Goal: Task Accomplishment & Management: Manage account settings

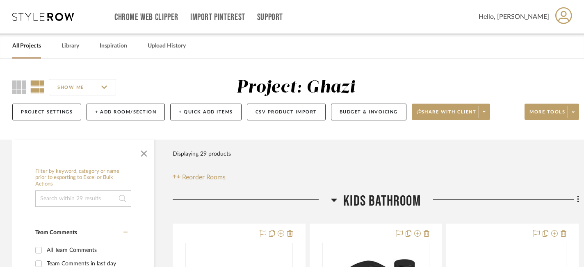
click at [30, 47] on link "All Projects" at bounding box center [26, 46] width 29 height 11
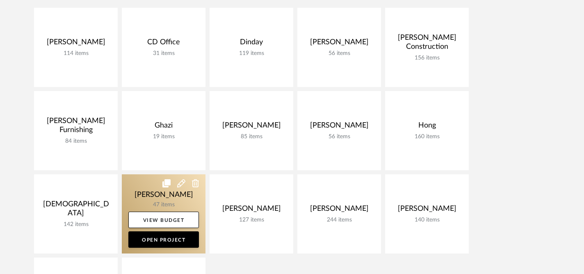
scroll to position [189, 0]
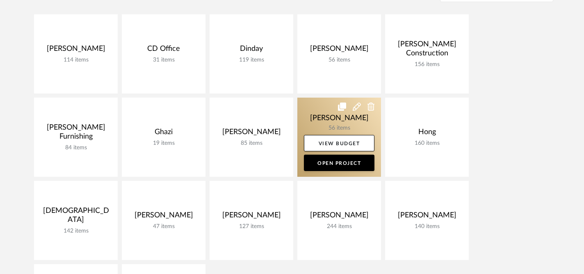
click at [312, 106] on link at bounding box center [339, 137] width 84 height 79
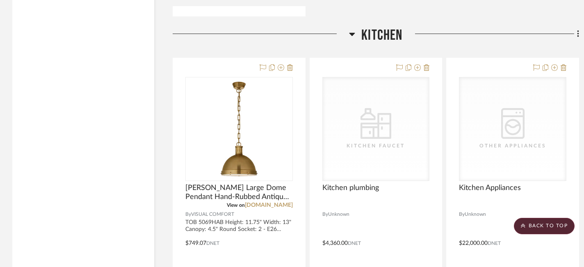
scroll to position [1777, 0]
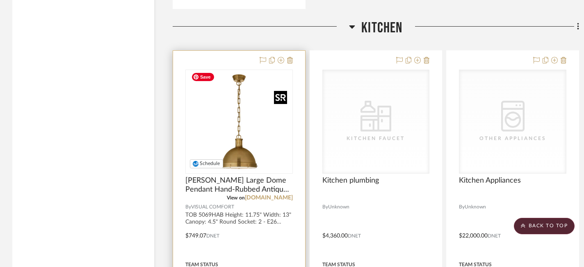
click at [0, 0] on img at bounding box center [0, 0] width 0 height 0
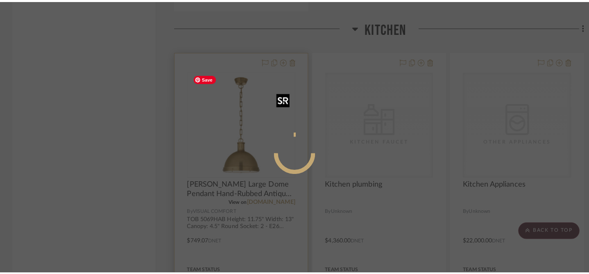
scroll to position [0, 0]
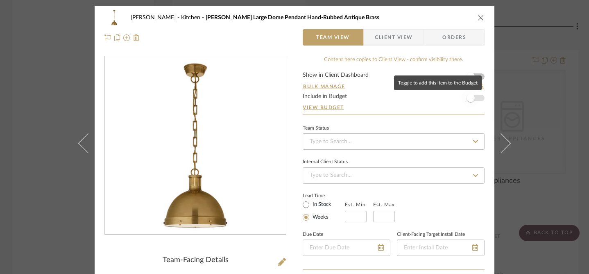
click at [468, 98] on span "button" at bounding box center [471, 98] width 8 height 8
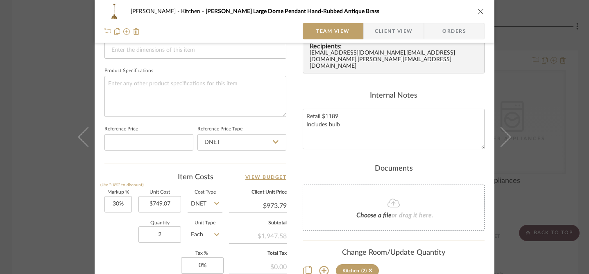
scroll to position [396, 0]
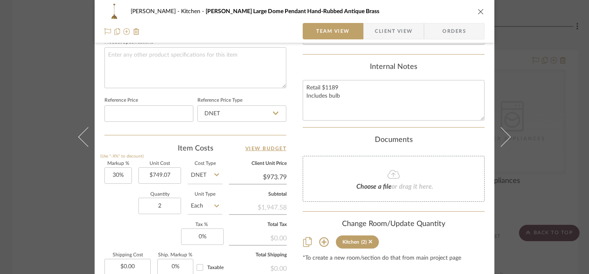
click at [271, 171] on input "$973.79" at bounding box center [258, 177] width 58 height 12
click at [271, 171] on input "973.79" at bounding box center [258, 177] width 58 height 12
type input "1070"
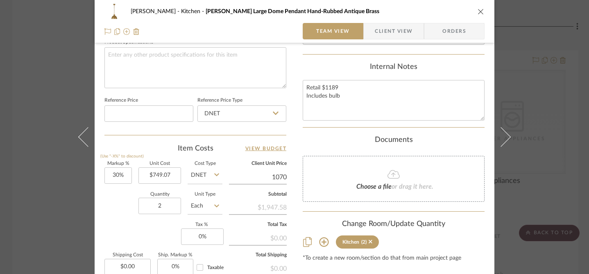
type input "42.84%"
type input "$1,070.00"
type input "$1,069.97"
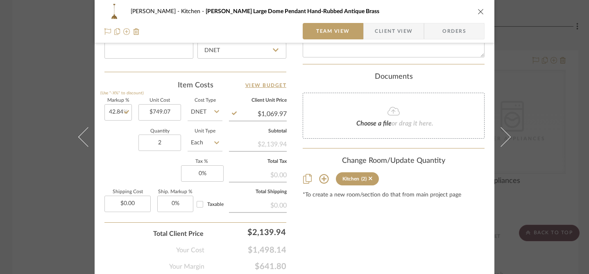
scroll to position [488, 0]
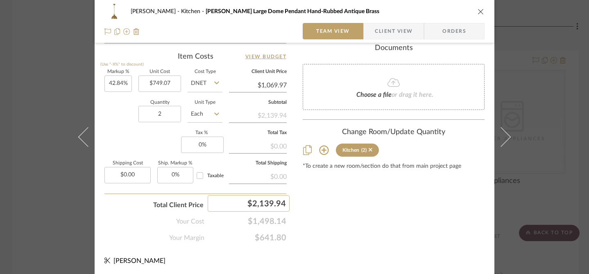
click at [272, 205] on div "$2,139.94" at bounding box center [249, 203] width 82 height 16
type input "2140"
type input "$1,070.00"
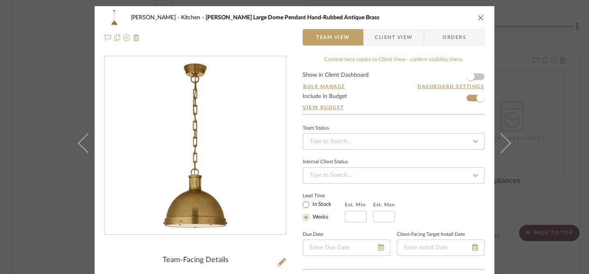
click at [481, 14] on div "[PERSON_NAME] Kitchen [PERSON_NAME] Large Dome Pendant Hand-Rubbed Antique Brass" at bounding box center [295, 17] width 380 height 16
click at [479, 18] on icon "close" at bounding box center [481, 17] width 7 height 7
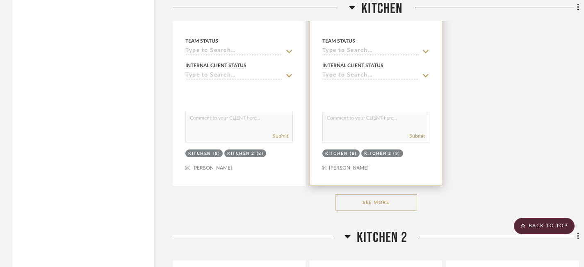
scroll to position [2763, 0]
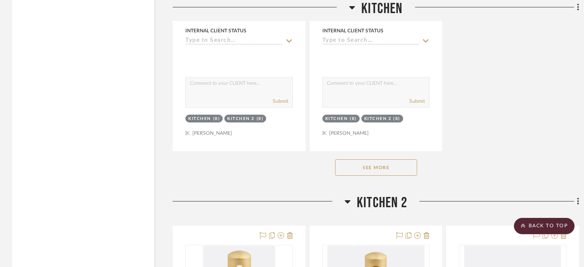
click at [398, 161] on button "See More" at bounding box center [376, 167] width 82 height 16
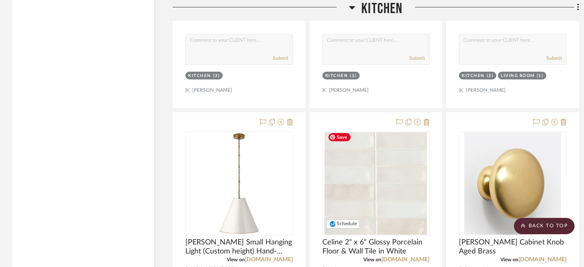
scroll to position [3186, 0]
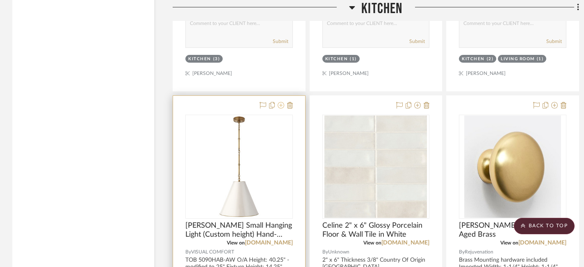
click at [281, 102] on icon at bounding box center [280, 105] width 7 height 7
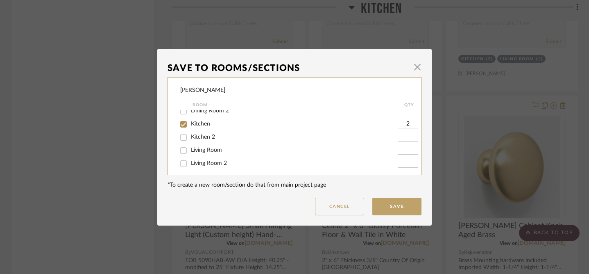
scroll to position [47, 0]
click at [200, 121] on span "Kitchen" at bounding box center [200, 122] width 19 height 6
click at [190, 121] on input "Kitchen" at bounding box center [183, 122] width 13 height 13
checkbox input "false"
click at [397, 211] on button "Save" at bounding box center [397, 207] width 49 height 18
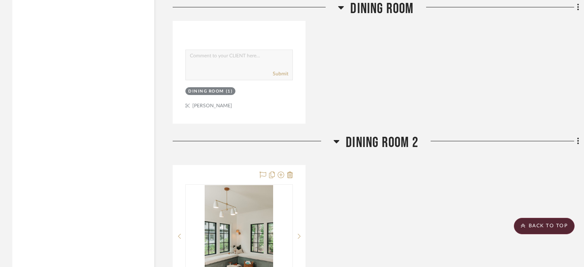
scroll to position [1235, 0]
